Goal: Task Accomplishment & Management: Manage account settings

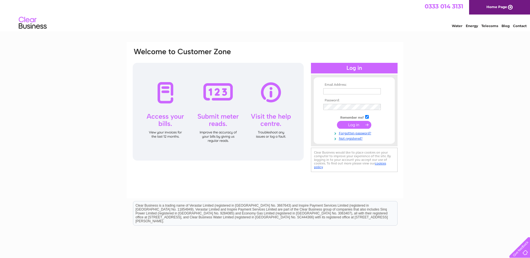
type input "abdul@ekwholesale.co.uk"
click at [356, 125] on input "submit" at bounding box center [354, 125] width 34 height 8
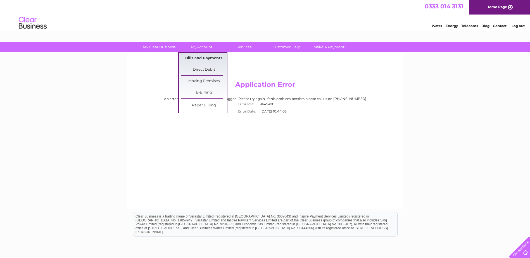
click at [191, 58] on link "Bills and Payments" at bounding box center [204, 58] width 46 height 11
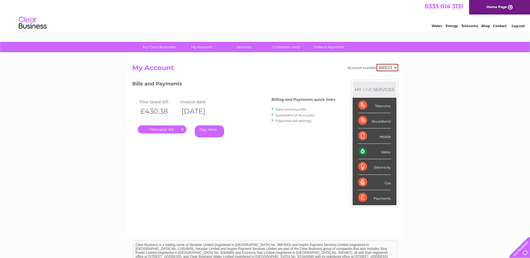
click at [161, 129] on link "." at bounding box center [162, 129] width 49 height 8
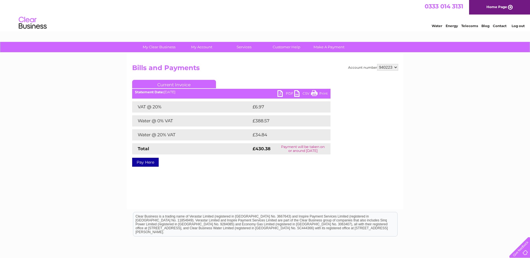
click at [283, 93] on link "PDF" at bounding box center [285, 94] width 17 height 8
